Goal: Task Accomplishment & Management: Manage account settings

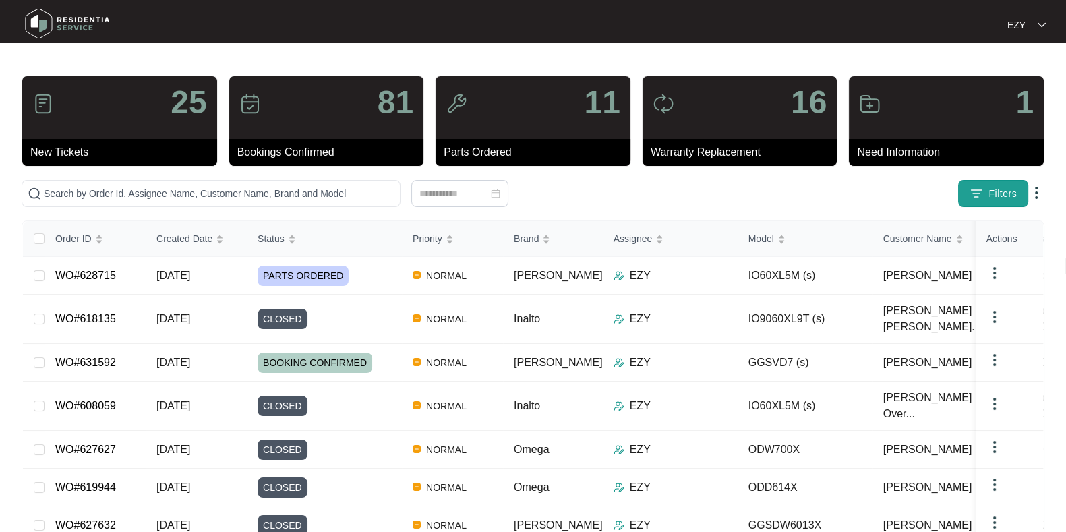
click at [990, 187] on span "Filters" at bounding box center [1002, 194] width 28 height 14
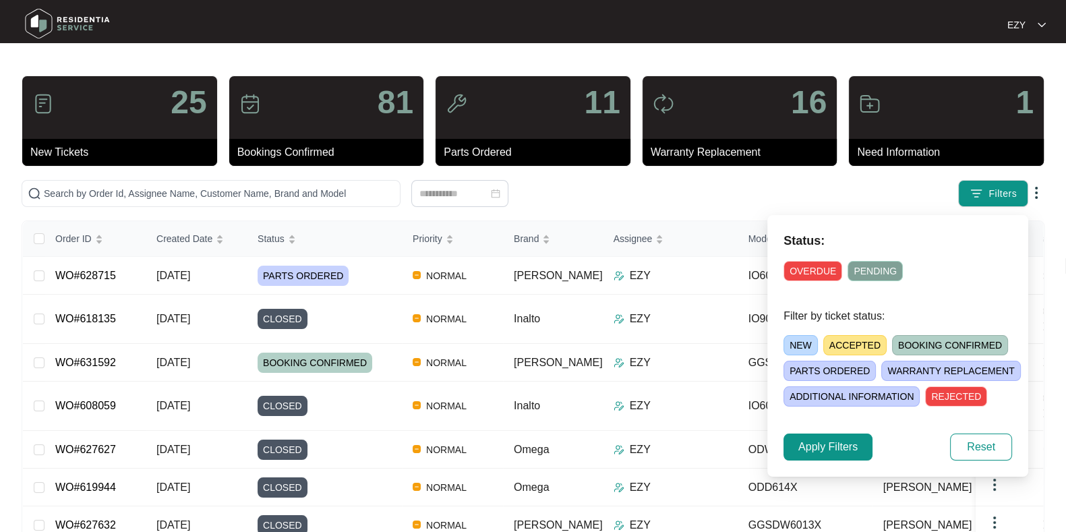
click at [790, 344] on span "NEW" at bounding box center [800, 345] width 34 height 20
click at [817, 453] on span "Apply Filters" at bounding box center [827, 447] width 59 height 16
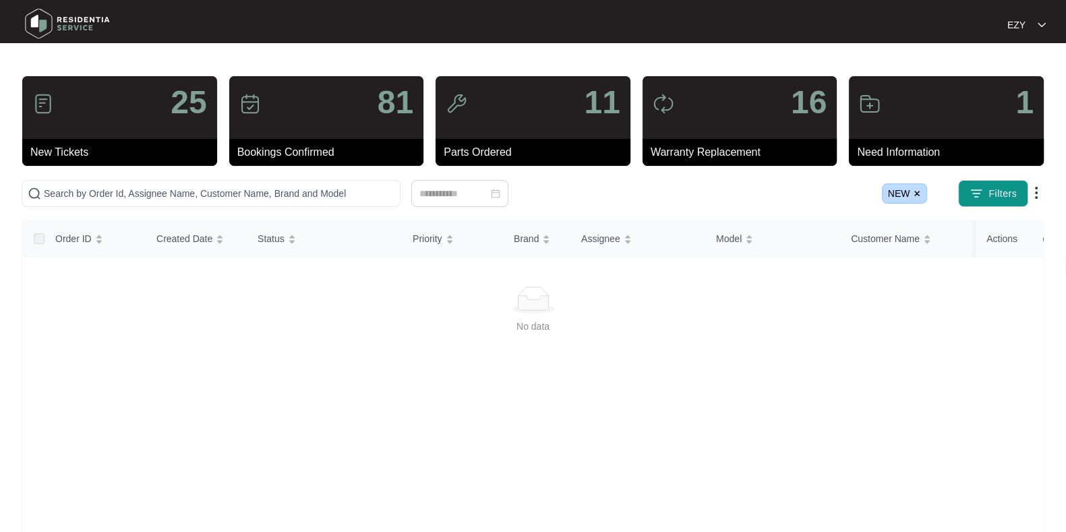
click at [922, 190] on span "NEW" at bounding box center [905, 193] width 46 height 20
click at [914, 191] on img at bounding box center [917, 193] width 8 height 8
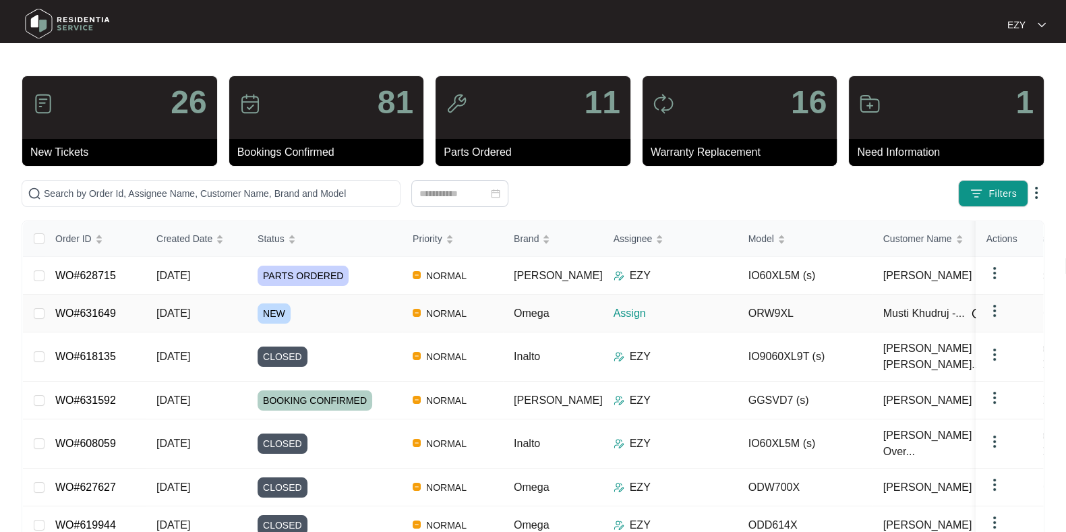
click at [142, 318] on td "WO#631649" at bounding box center [94, 314] width 101 height 38
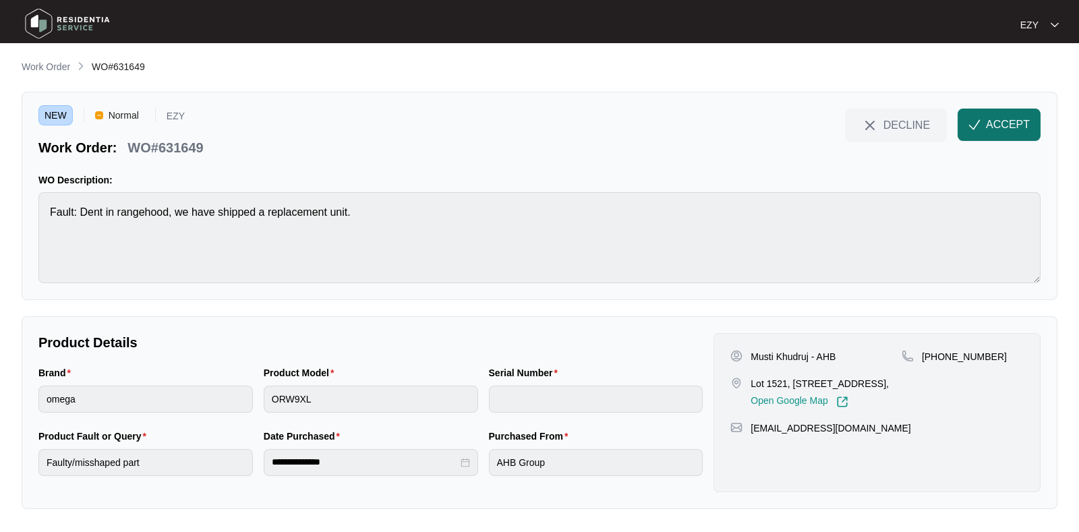
click at [986, 129] on span "ACCEPT" at bounding box center [1008, 125] width 44 height 16
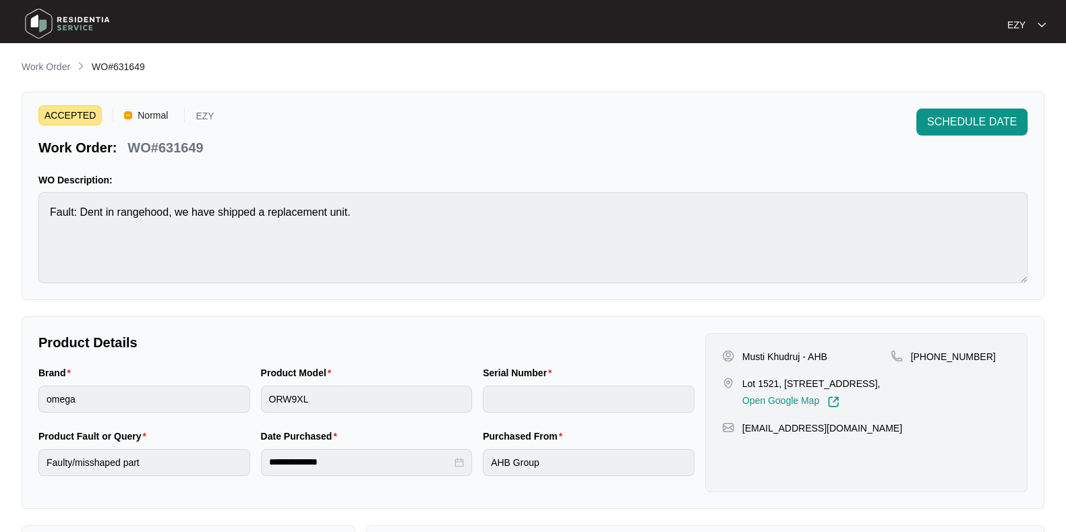
click at [149, 150] on p "WO#631649" at bounding box center [165, 147] width 76 height 19
copy div "WO#631649 SCHEDULE DATE"
click at [149, 150] on p "WO#631649" at bounding box center [165, 147] width 76 height 19
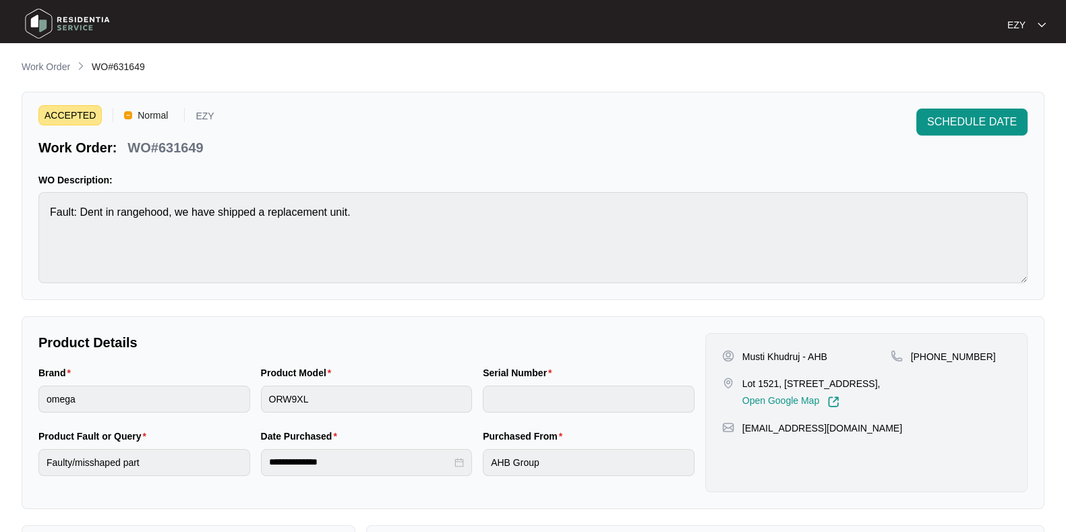
click at [756, 355] on p "Musti Khudruj - AHB" at bounding box center [784, 356] width 85 height 13
copy p "Musti Khudruj - AHB"
click at [836, 384] on p "Lot 1521, [STREET_ADDRESS]," at bounding box center [811, 383] width 138 height 13
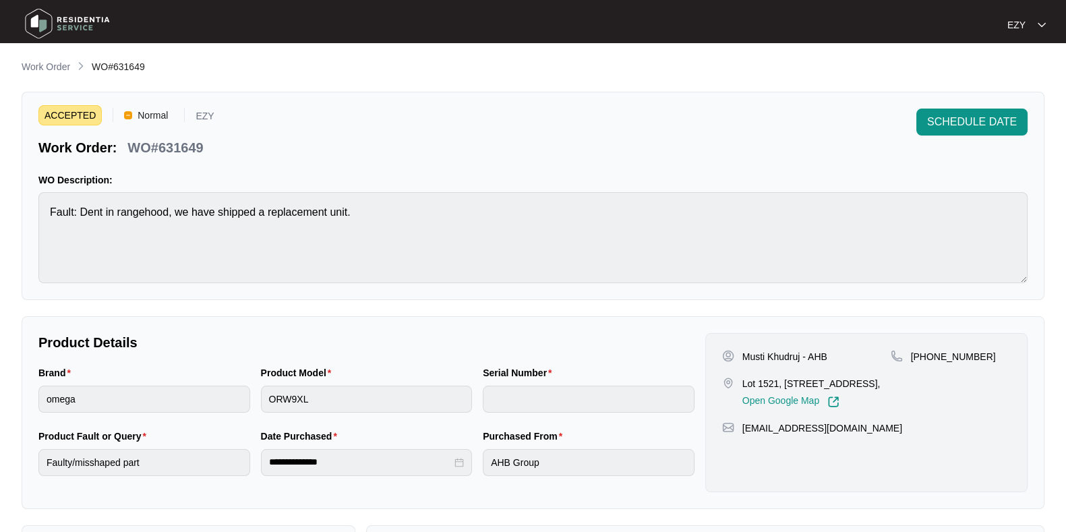
click at [836, 384] on p "Lot 1521, [STREET_ADDRESS]," at bounding box center [811, 383] width 138 height 13
copy p "Lot 1521, [STREET_ADDRESS],"
drag, startPoint x: 992, startPoint y: 357, endPoint x: 927, endPoint y: 362, distance: 64.9
click at [927, 362] on div "[PHONE_NUMBER]" at bounding box center [951, 356] width 120 height 13
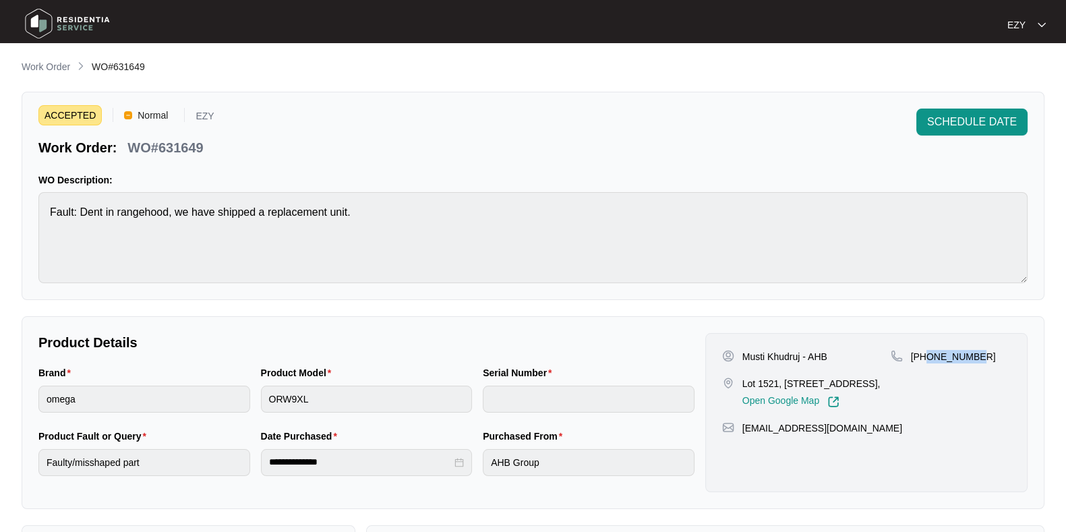
copy p "404012949"
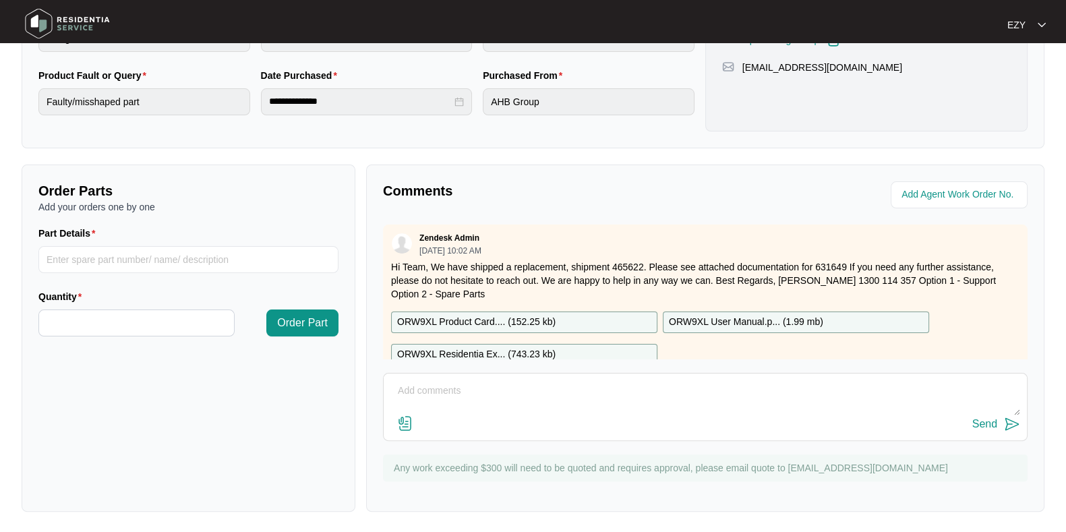
click at [620, 263] on p "Hi Team, We have shipped a replacement, shipment 465622. Please see attached do…" at bounding box center [705, 280] width 628 height 40
copy p "465622"
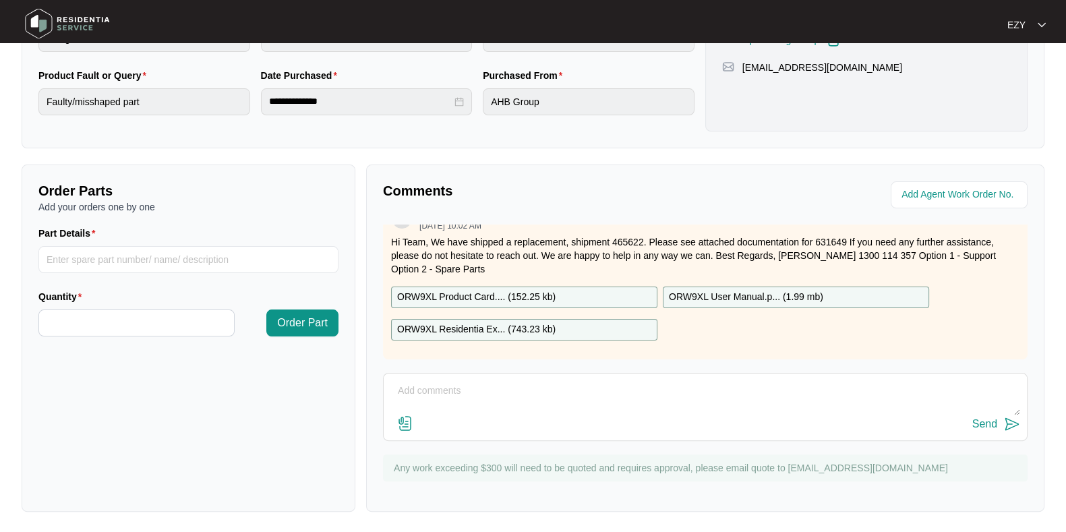
click at [576, 287] on div "ORW9XL Product Card.... ( 152.25 kb )" at bounding box center [524, 298] width 266 height 22
click at [575, 319] on div "ORW9XL Residentia Ex... ( 743.23 kb )" at bounding box center [524, 330] width 266 height 22
click at [700, 290] on p "ORW9XL User Manual.p... ( 1.99 mb )" at bounding box center [746, 297] width 154 height 15
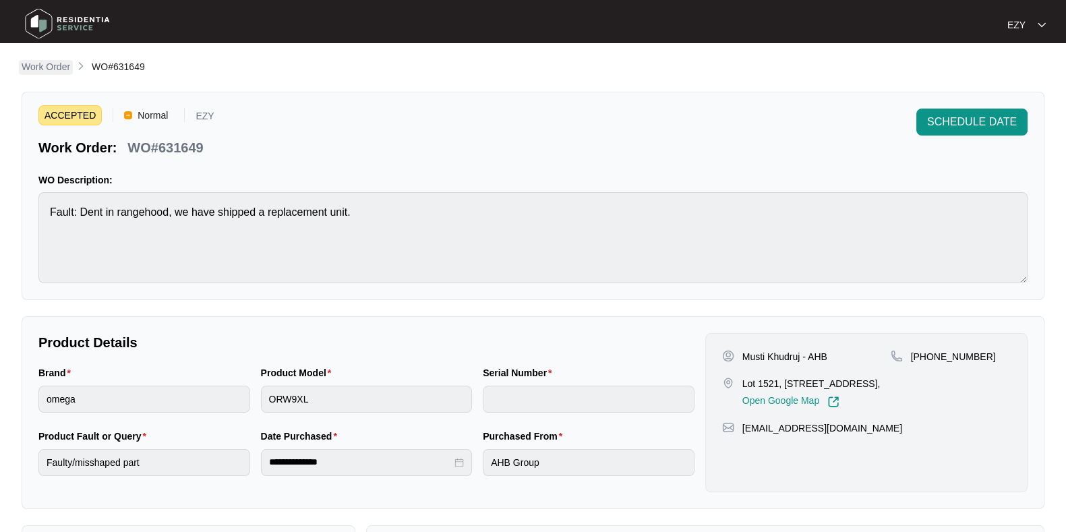
click at [38, 65] on p "Work Order" at bounding box center [46, 66] width 49 height 13
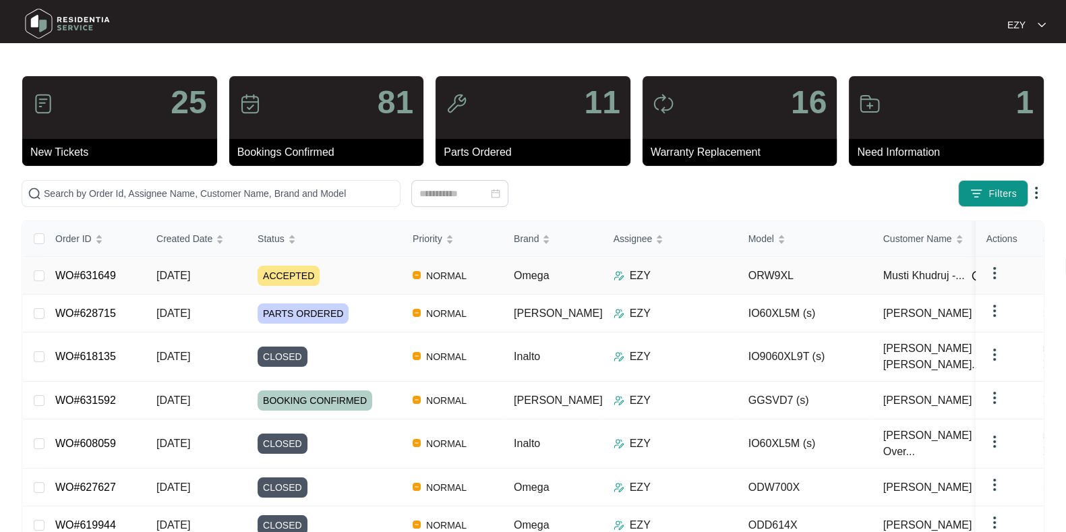
scroll to position [172, 0]
